Goal: Find specific page/section: Find specific page/section

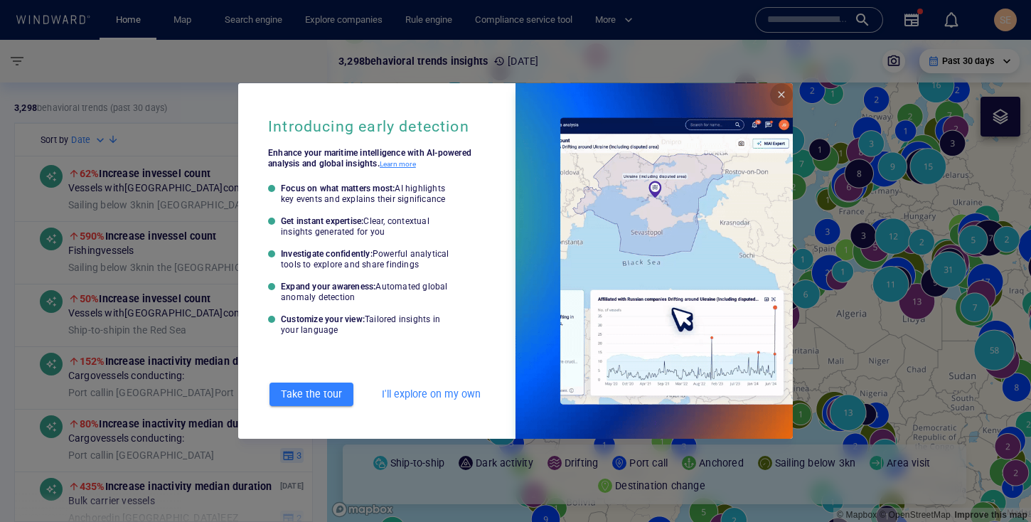
click at [780, 93] on span "Close" at bounding box center [780, 94] width 11 height 11
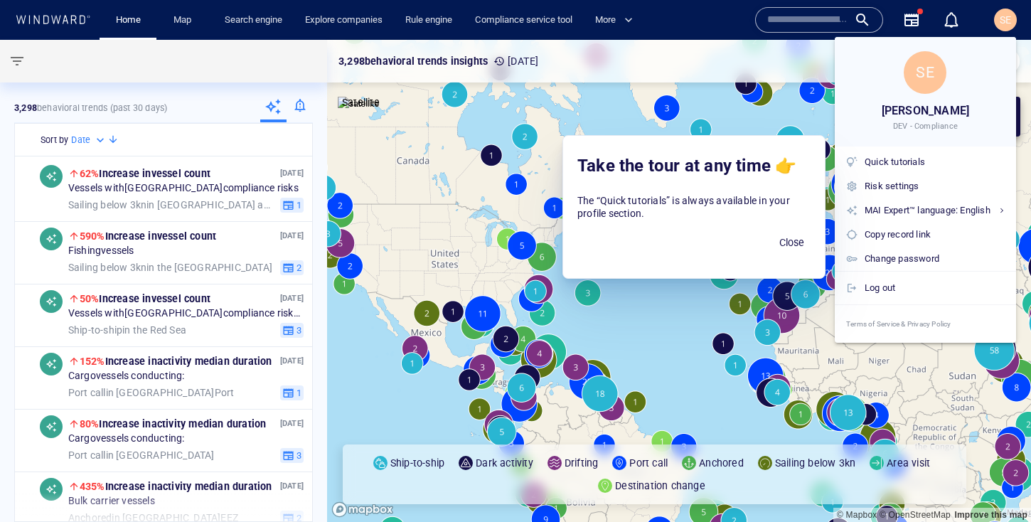
click at [807, 244] on span "Close" at bounding box center [791, 243] width 34 height 18
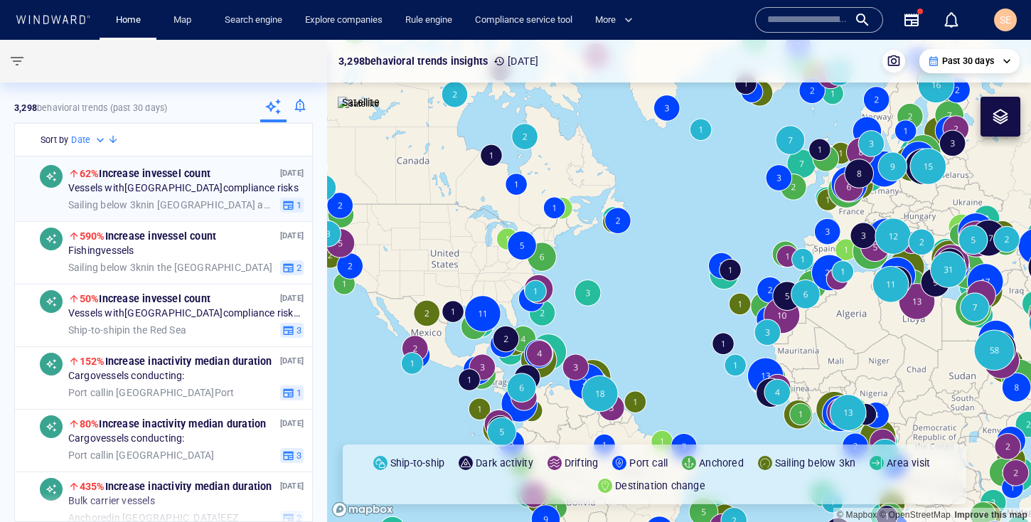
click at [187, 197] on div "Sailing below 3kn in [GEOGRAPHIC_DATA] and [GEOGRAPHIC_DATA] EEZ 1" at bounding box center [185, 205] width 235 height 16
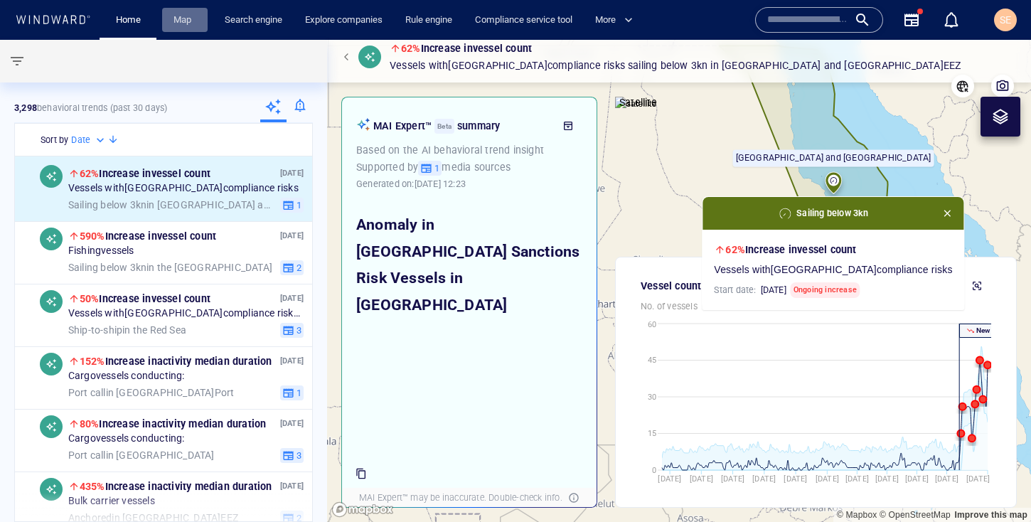
click at [191, 17] on link "Map" at bounding box center [185, 20] width 34 height 25
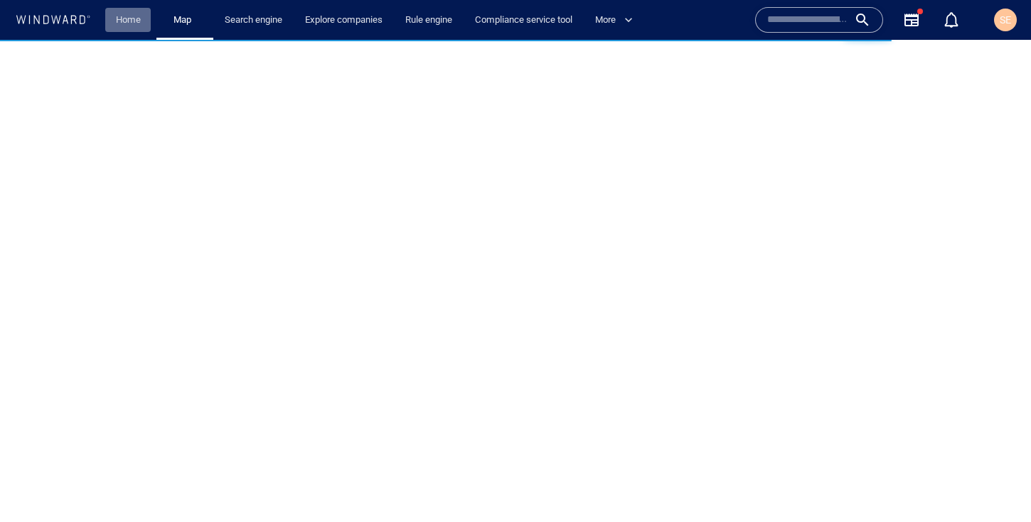
click at [128, 23] on link "Home" at bounding box center [128, 20] width 36 height 25
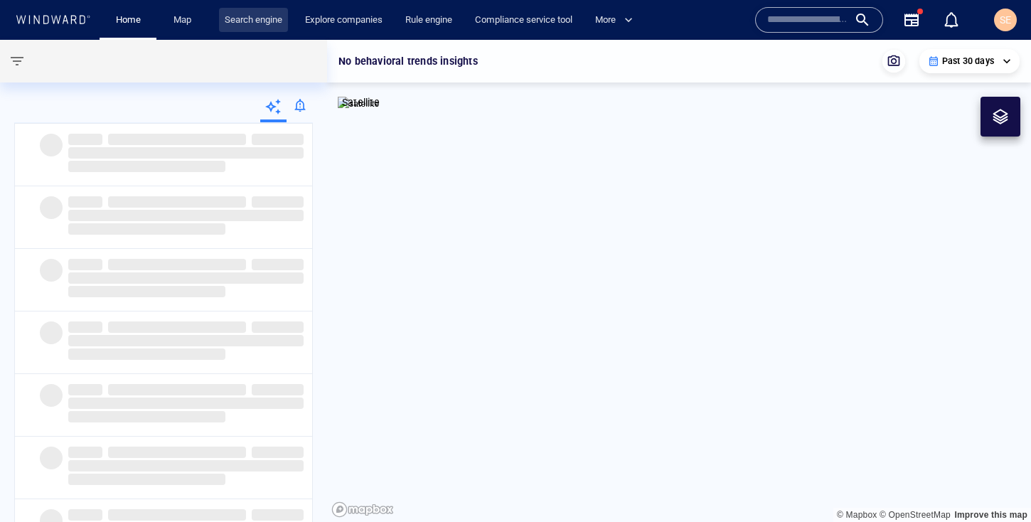
click at [267, 31] on link "Search engine" at bounding box center [253, 20] width 69 height 25
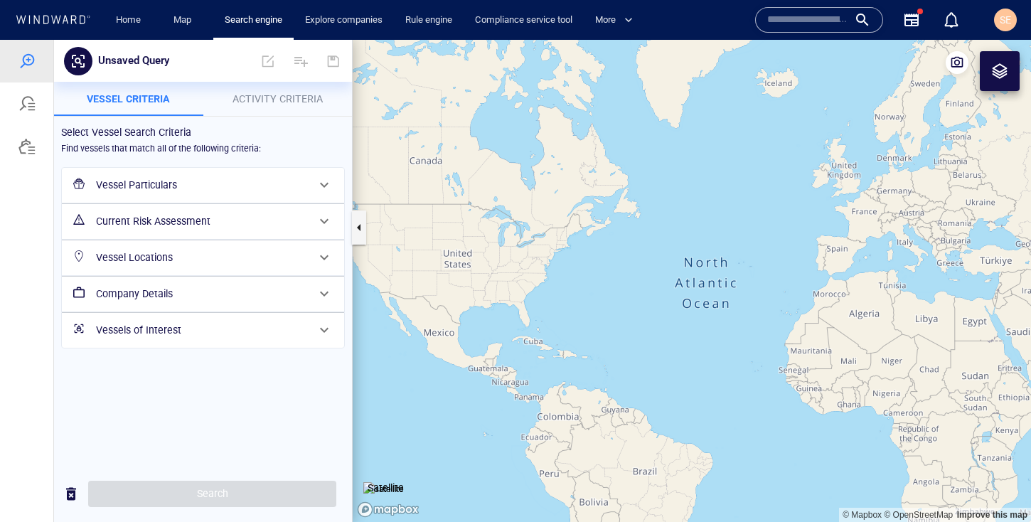
click at [257, 99] on span "Activity Criteria" at bounding box center [277, 98] width 90 height 11
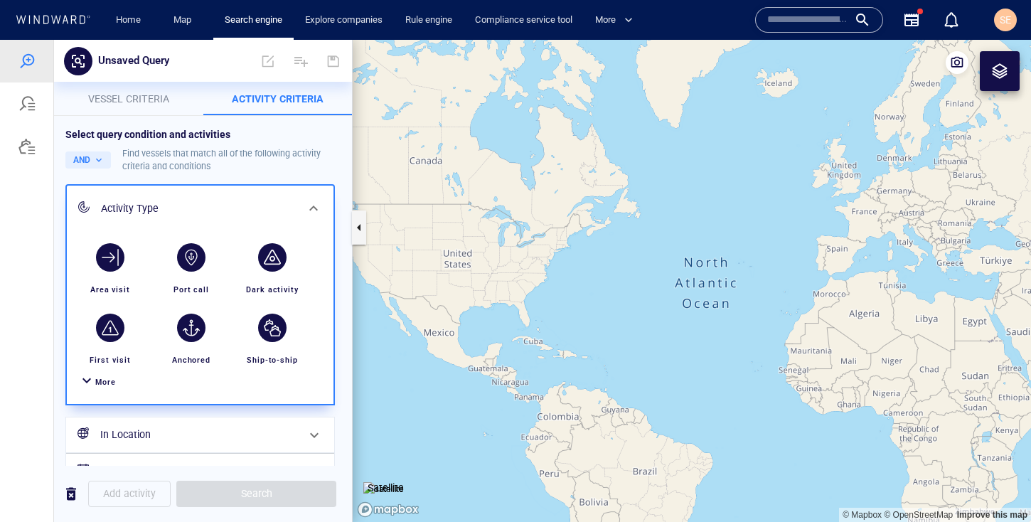
click at [149, 96] on span "Vessel criteria" at bounding box center [128, 98] width 81 height 11
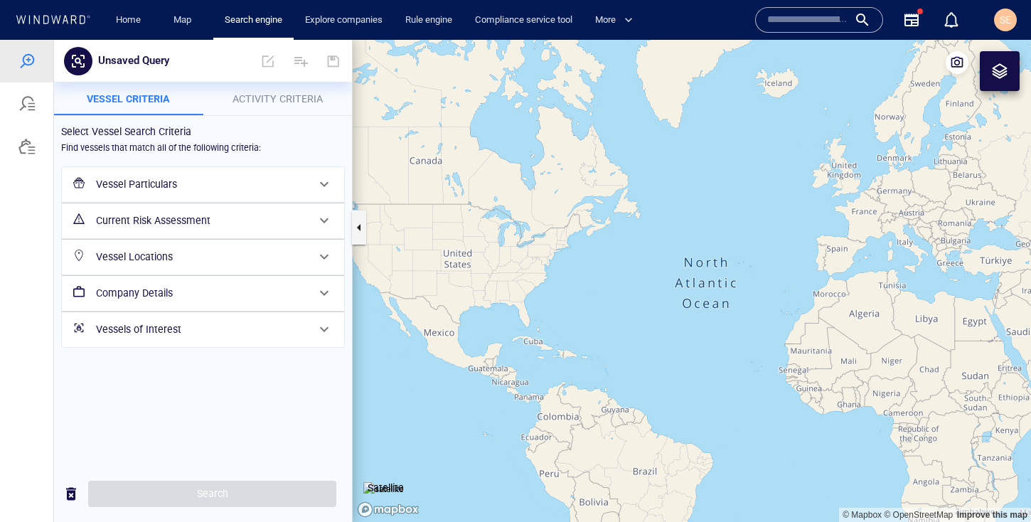
click at [269, 99] on span "Activity Criteria" at bounding box center [277, 98] width 90 height 11
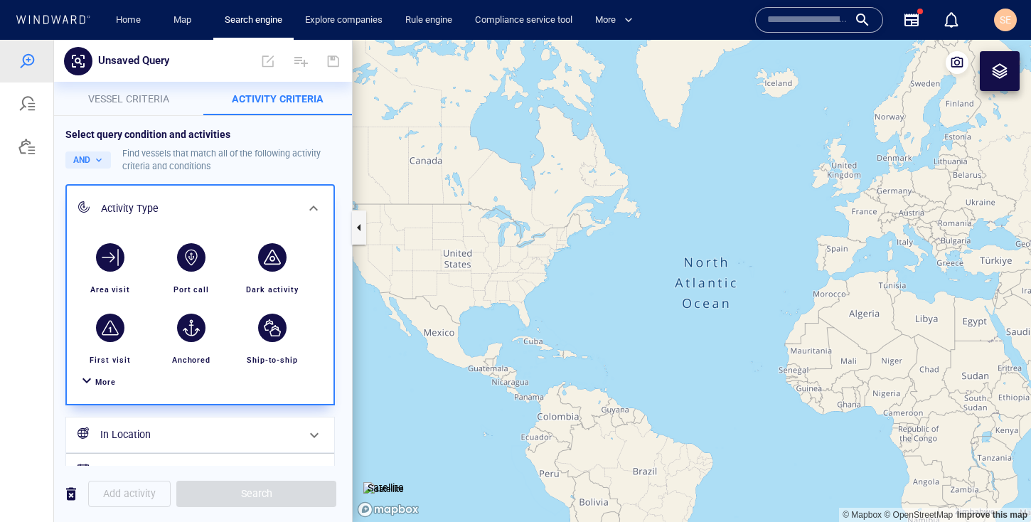
click at [147, 96] on span "Vessel criteria" at bounding box center [128, 98] width 81 height 11
